Goal: Check status

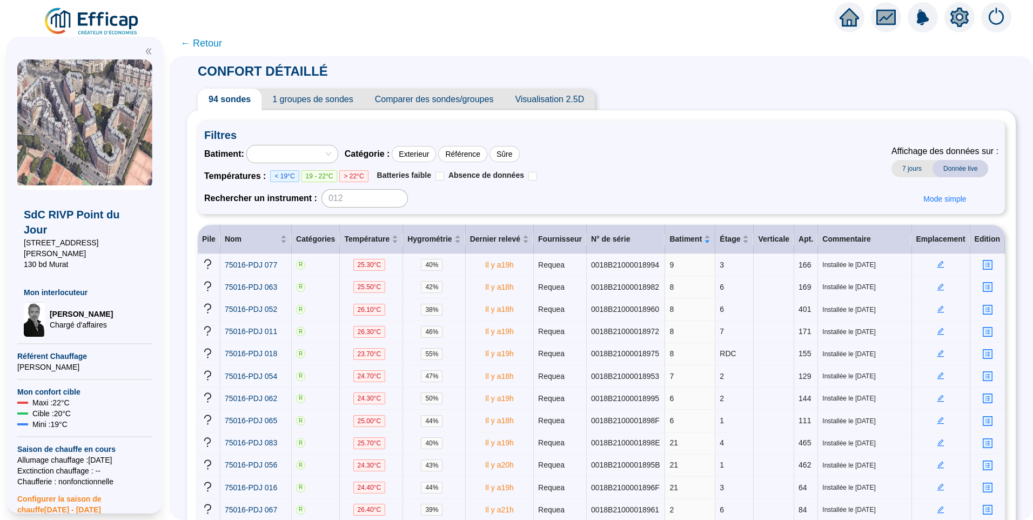
click at [102, 30] on div "SdC RIVP Point du Jour 18 rue du Général Malleterre 130 bd Murat Mon interlocut…" at bounding box center [85, 275] width 170 height 490
click at [110, 15] on img at bounding box center [92, 21] width 98 height 30
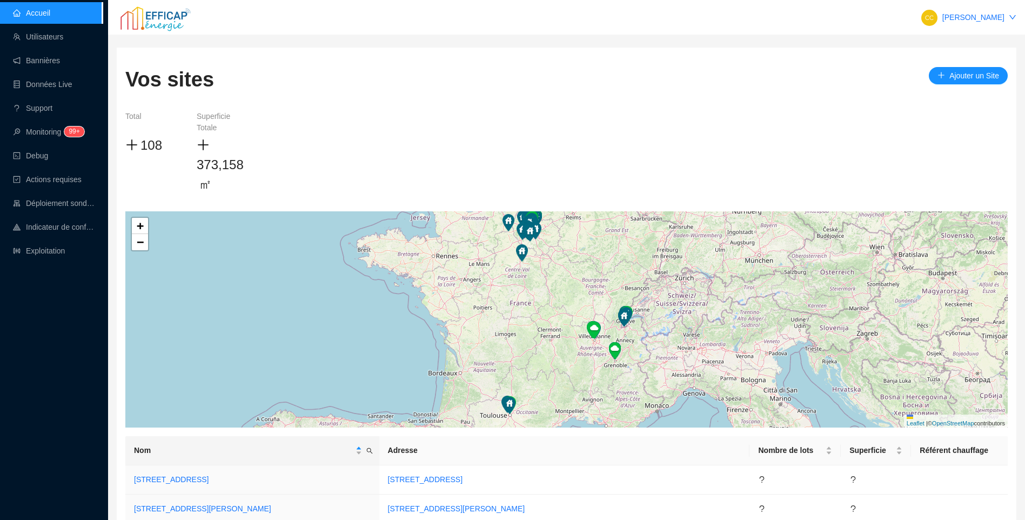
drag, startPoint x: 54, startPoint y: 318, endPoint x: 62, endPoint y: 297, distance: 22.6
click at [54, 318] on div "Accueil Utilisateurs Bannières Données Live Support Monitoring 99+ Debug Action…" at bounding box center [51, 260] width 103 height 520
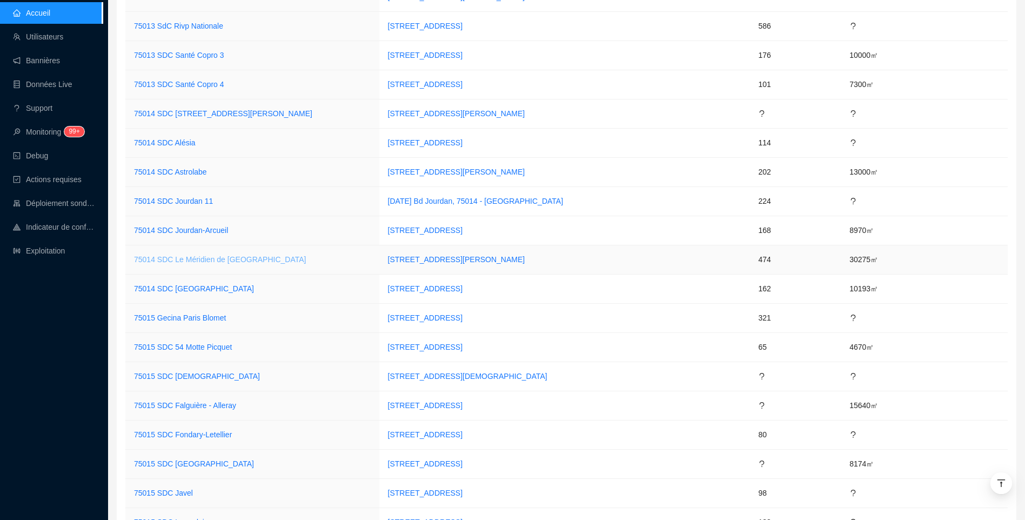
click at [225, 262] on link "75014 SDC Le Méridien de [GEOGRAPHIC_DATA]" at bounding box center [220, 259] width 172 height 9
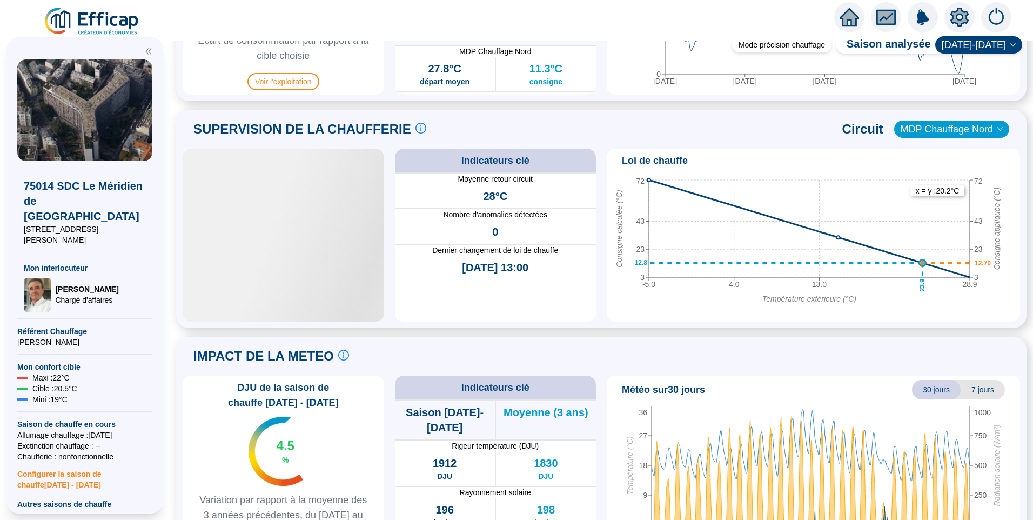
scroll to position [718, 0]
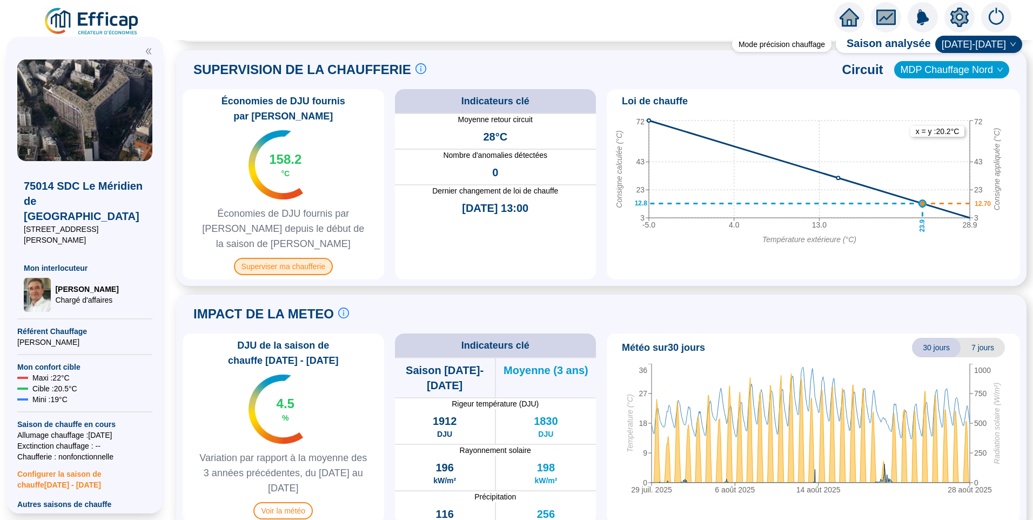
click at [269, 258] on span "Superviser ma chaufferie" at bounding box center [283, 266] width 99 height 17
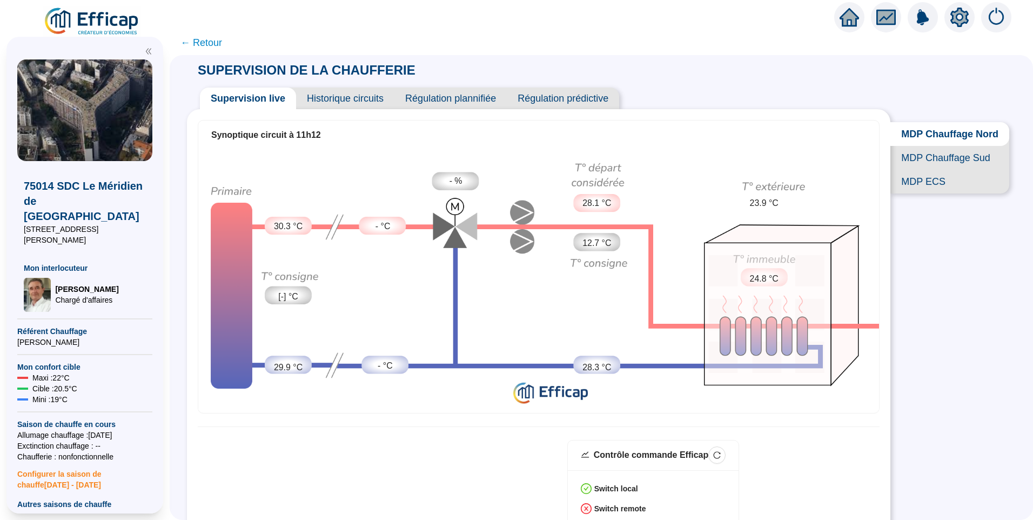
click at [218, 34] on span "← Retour" at bounding box center [602, 42] width 864 height 25
click at [218, 37] on span "← Retour" at bounding box center [202, 42] width 42 height 15
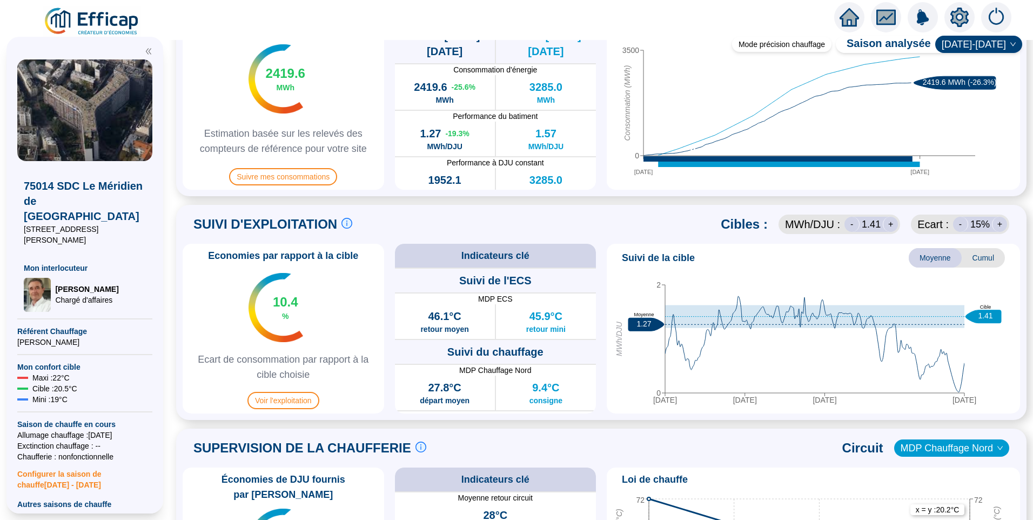
scroll to position [324, 0]
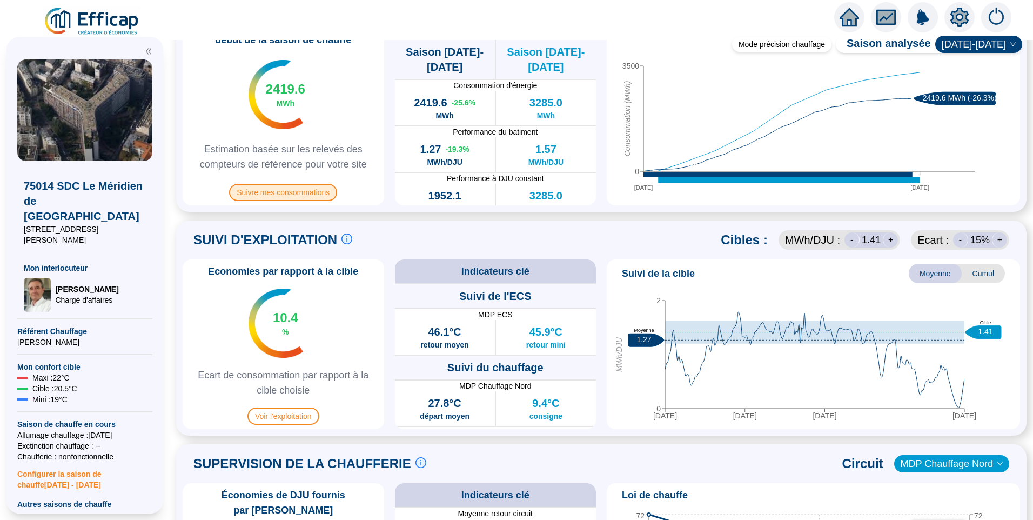
click at [320, 185] on span "Suivre mes consommations" at bounding box center [283, 192] width 108 height 17
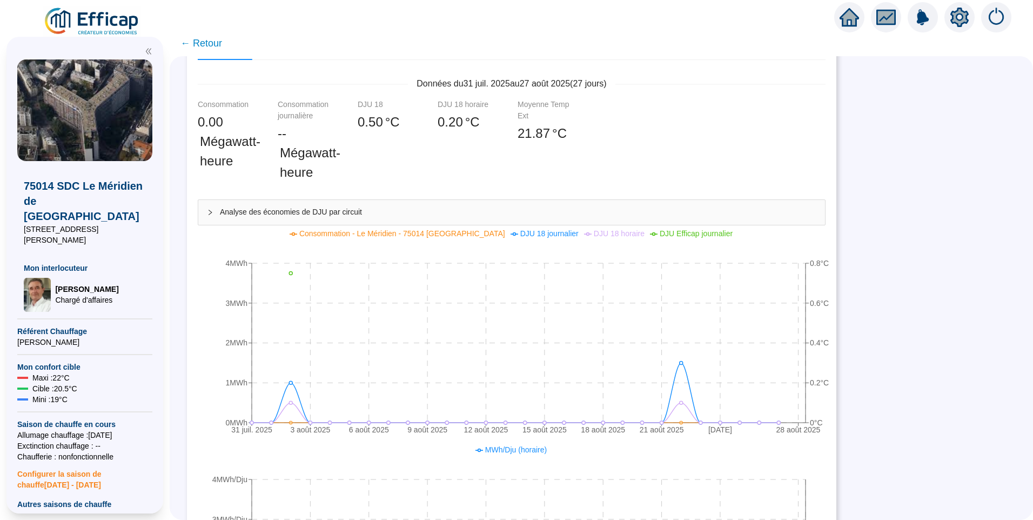
scroll to position [54, 0]
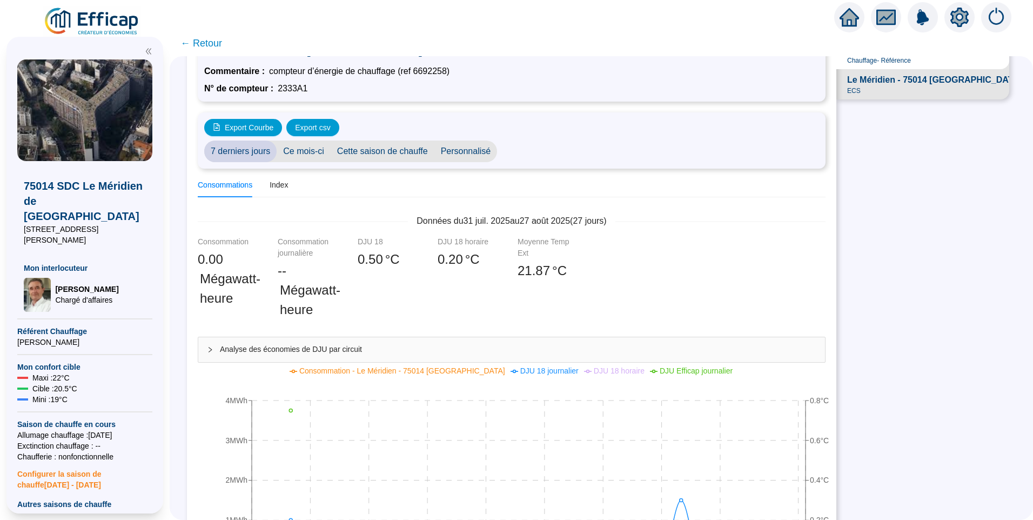
click at [377, 154] on span "Cette saison de chauffe" at bounding box center [383, 152] width 104 height 22
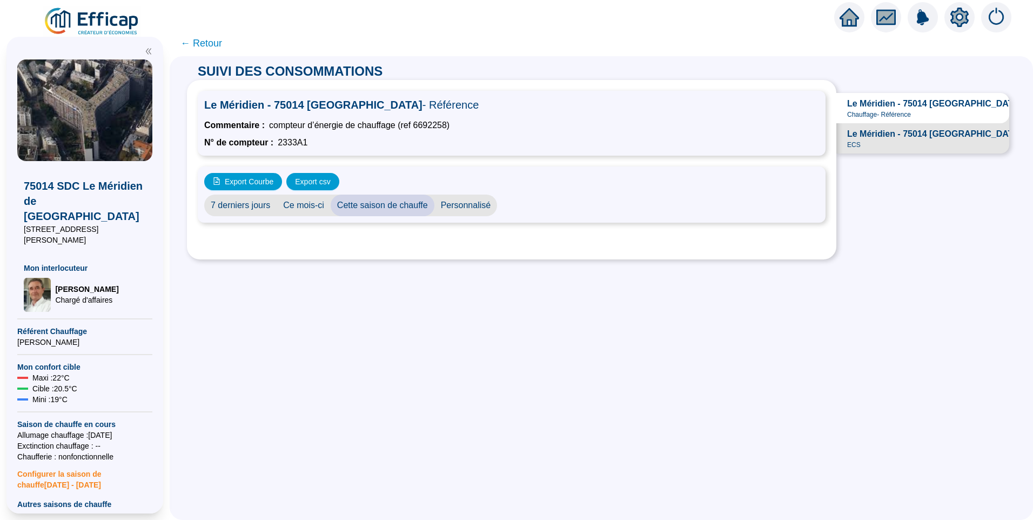
scroll to position [0, 0]
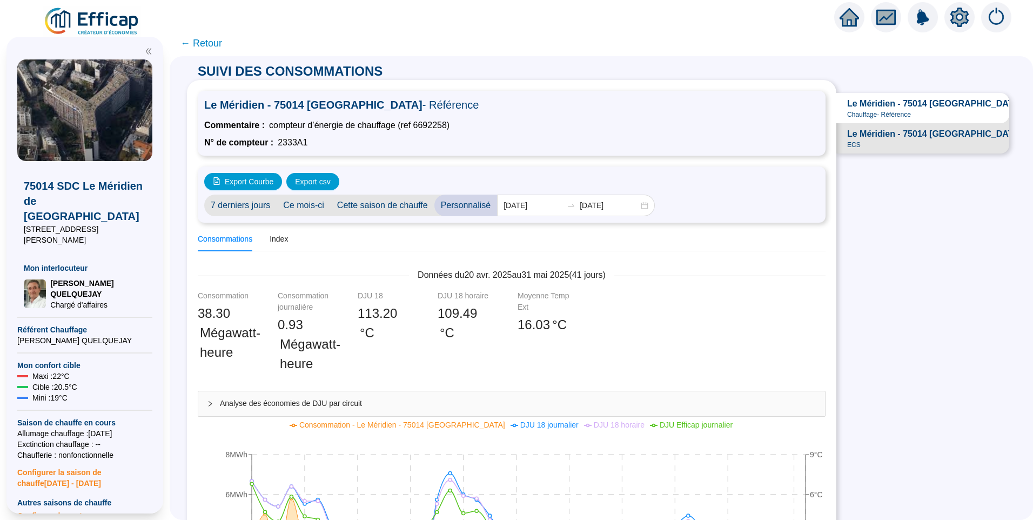
click at [211, 46] on span "← Retour" at bounding box center [202, 43] width 42 height 15
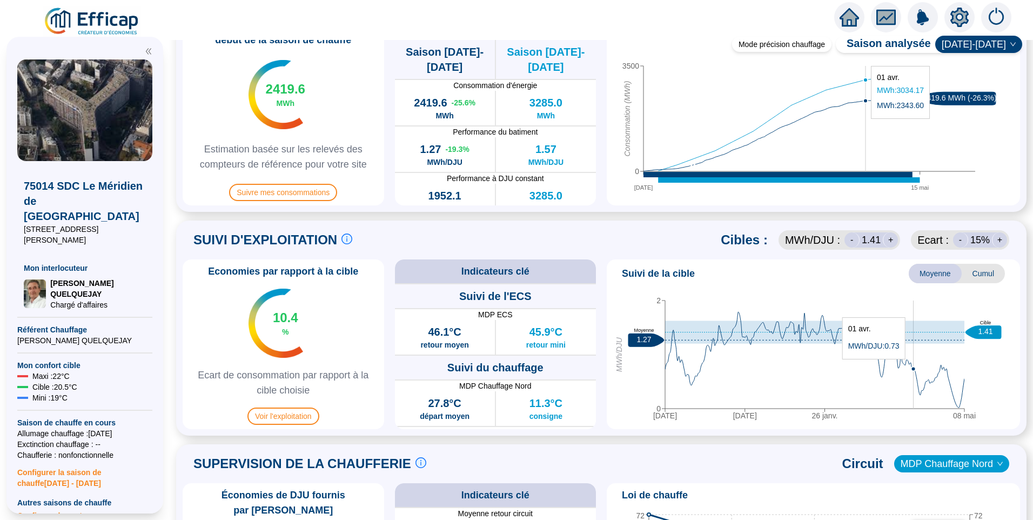
scroll to position [108, 0]
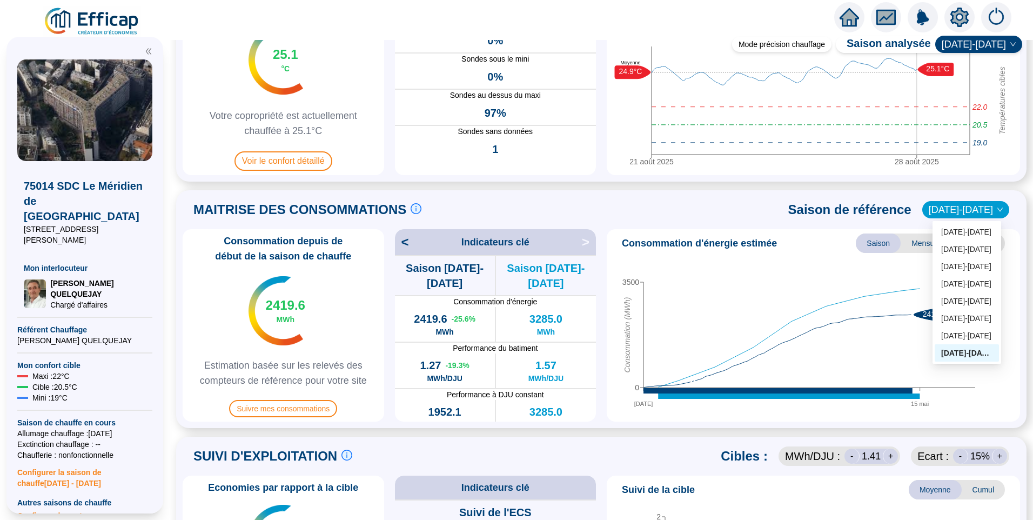
click at [963, 210] on span "[DATE]-[DATE]" at bounding box center [966, 210] width 74 height 16
click at [973, 232] on div "[DATE]-[DATE]" at bounding box center [967, 231] width 51 height 11
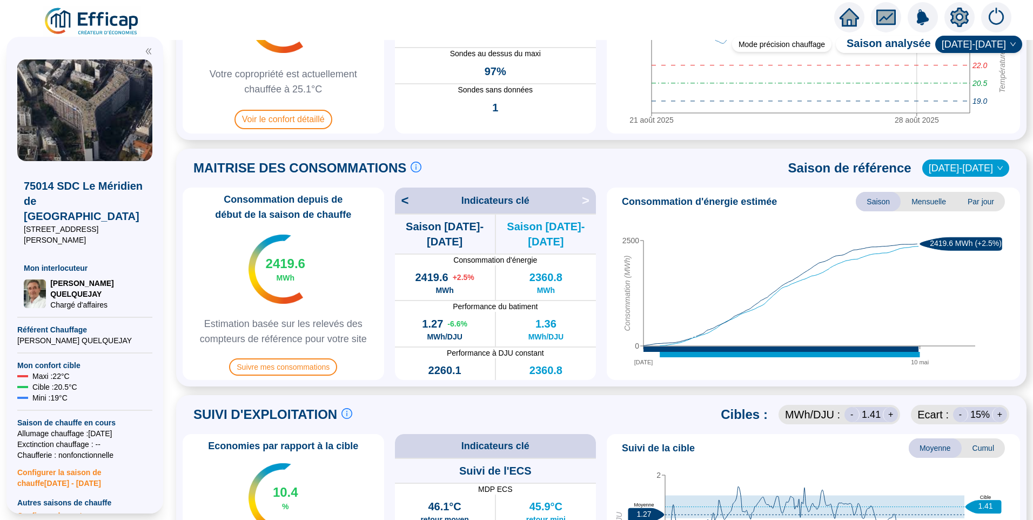
scroll to position [162, 0]
